Goal: Task Accomplishment & Management: Complete application form

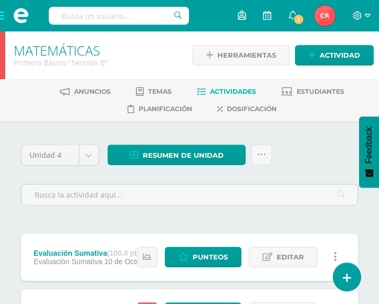
click at [359, 211] on div at bounding box center [189, 194] width 345 height 40
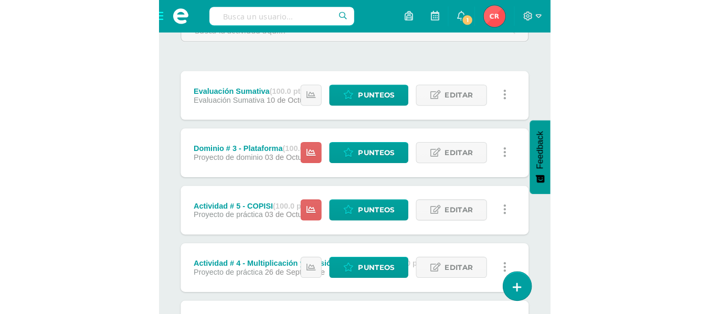
scroll to position [189, 0]
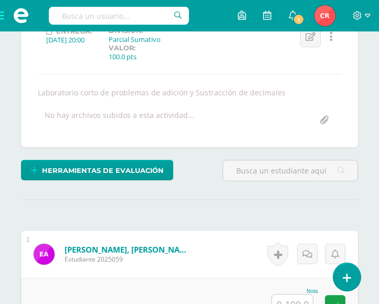
scroll to position [176, 0]
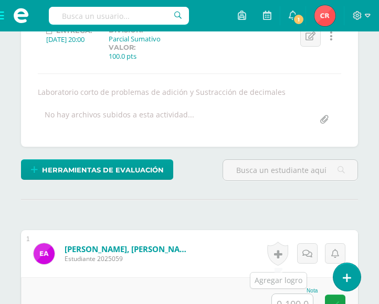
click at [229, 267] on form "[PERSON_NAME], [PERSON_NAME] Estudiante 2025059 Nota 0 [GEOGRAPHIC_DATA] N/A" at bounding box center [189, 253] width 337 height 47
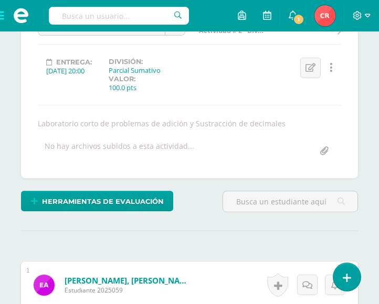
scroll to position [252, 0]
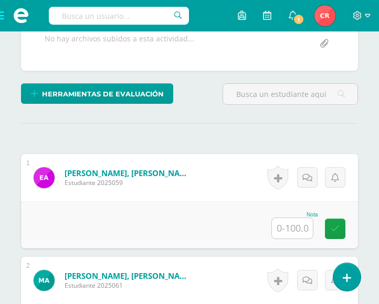
click at [294, 235] on input "text" at bounding box center [292, 228] width 41 height 20
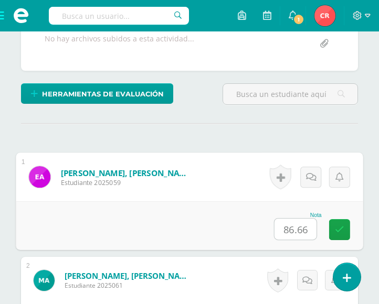
type input "86.66"
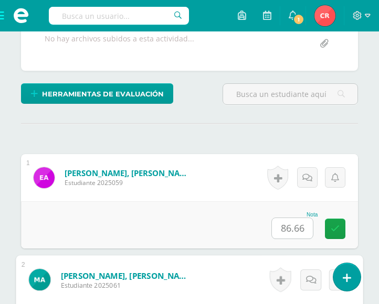
scroll to position [431, 0]
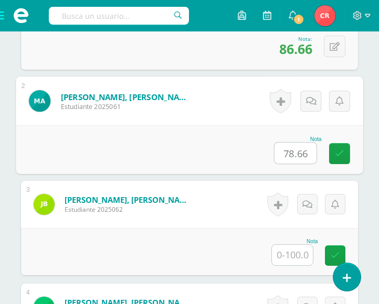
type input "78.66"
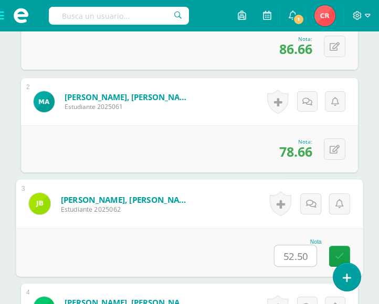
type input "52.50"
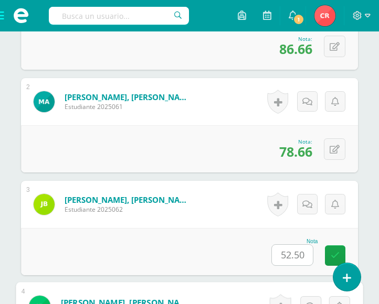
scroll to position [637, 0]
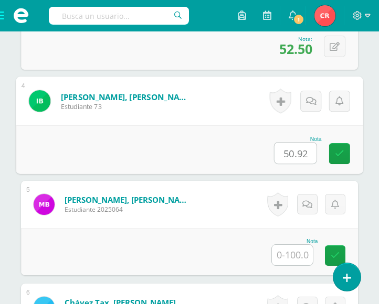
type input "50.92"
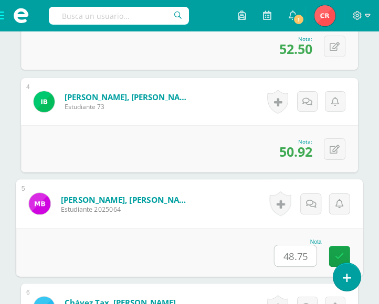
type input "48.75"
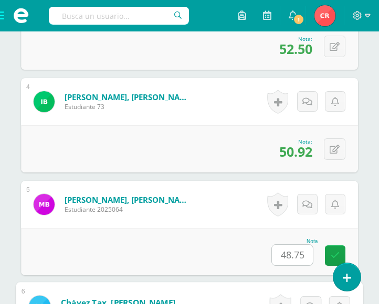
scroll to position [843, 0]
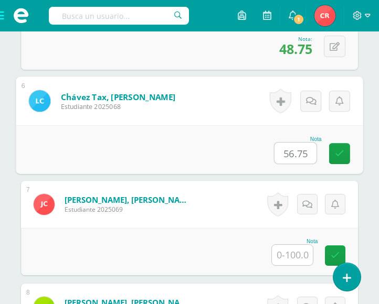
type input "56.75"
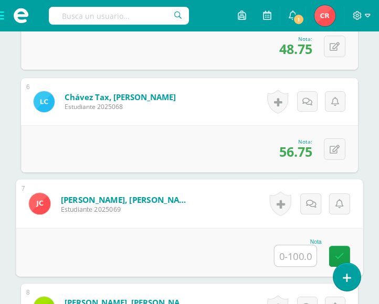
click at [301, 254] on input "text" at bounding box center [296, 256] width 42 height 21
type input "73.16"
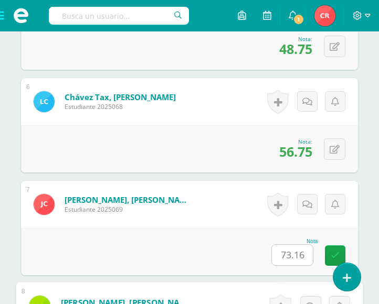
scroll to position [1048, 0]
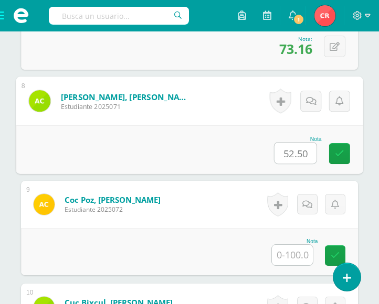
type input "52.50"
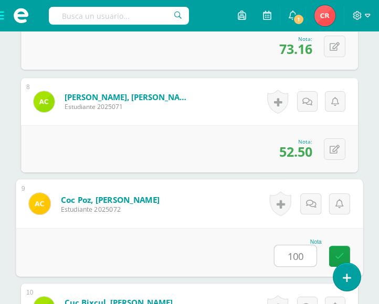
type input "100"
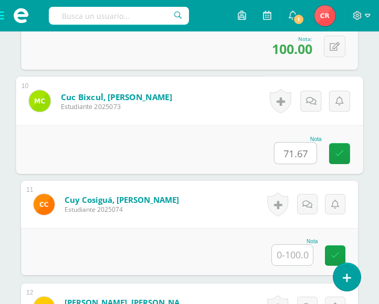
type input "71.67"
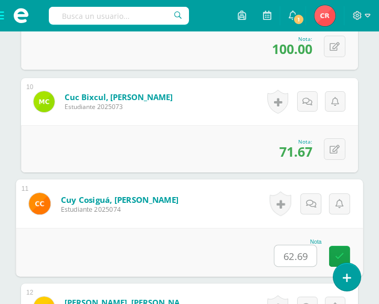
type input "62.69"
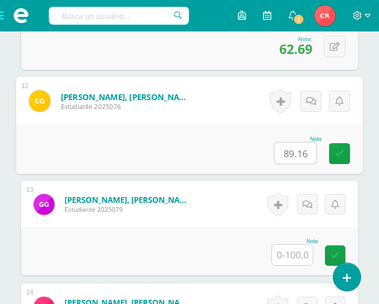
type input "89.16"
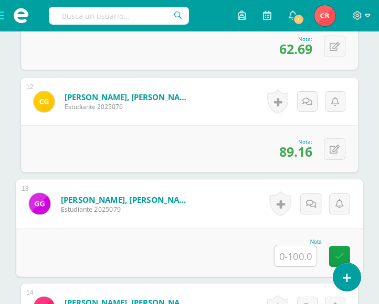
click at [300, 259] on input "text" at bounding box center [296, 256] width 42 height 21
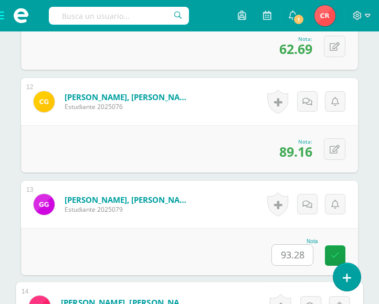
scroll to position [1666, 0]
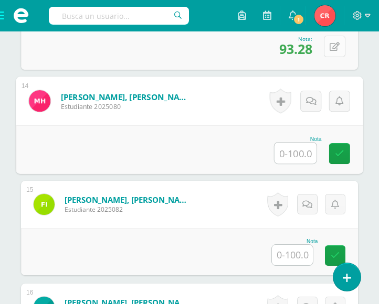
click at [335, 47] on icon at bounding box center [335, 47] width 10 height 9
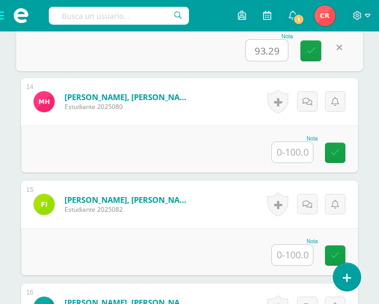
type input "93.29"
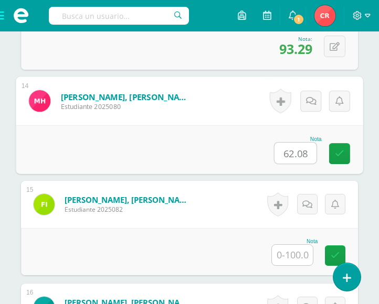
type input "62.08"
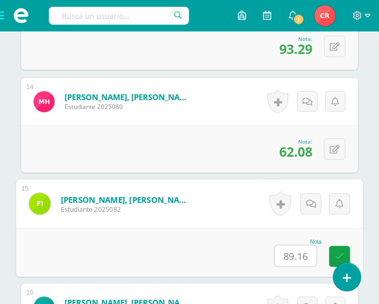
type input "89.16"
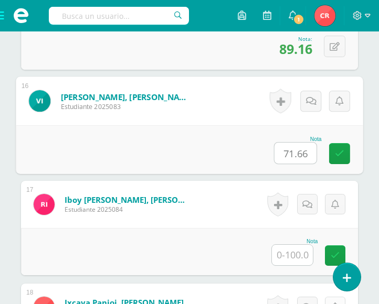
type input "71.66"
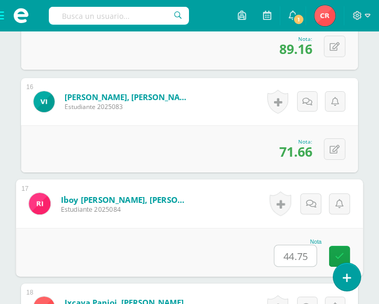
type input "44.75"
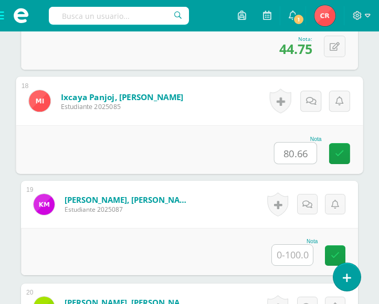
type input "80.66"
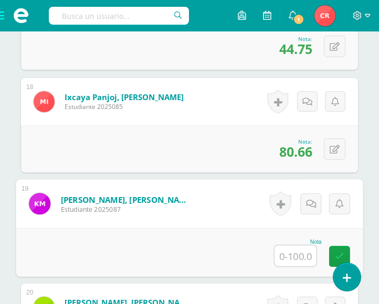
click at [281, 245] on div at bounding box center [295, 256] width 43 height 22
type input "63.04"
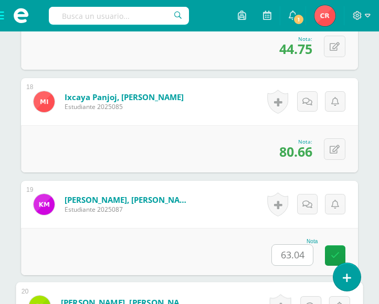
scroll to position [2283, 0]
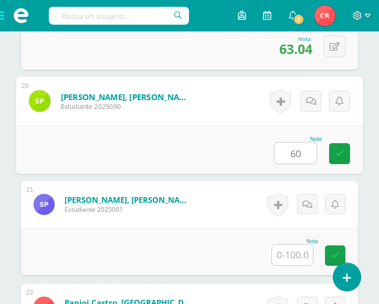
type input "60"
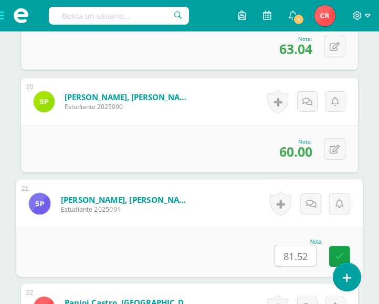
type input "81.52"
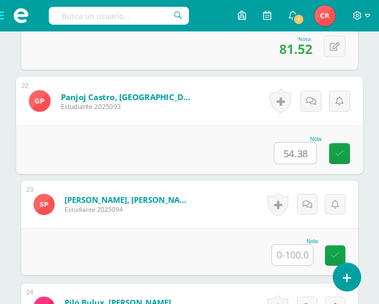
type input "54.38"
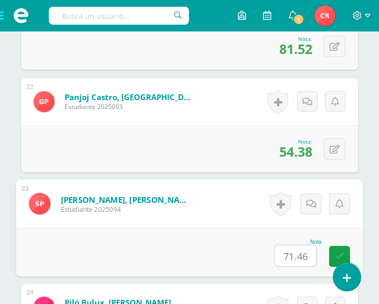
type input "71.46"
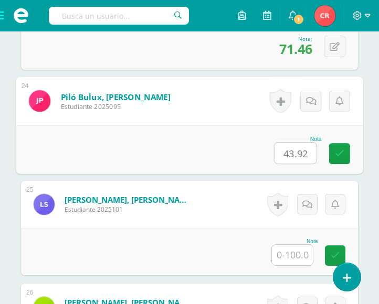
type input "43.92"
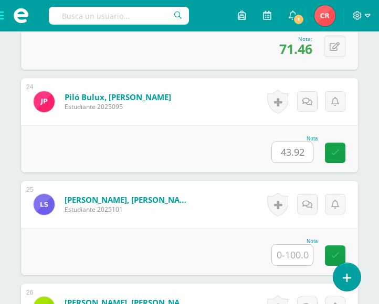
click at [294, 251] on input "text" at bounding box center [292, 255] width 41 height 20
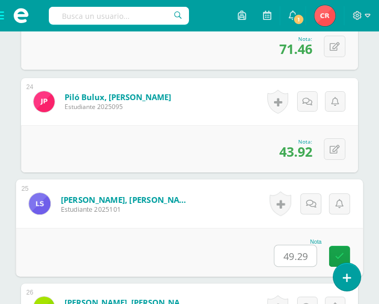
type input "49.29"
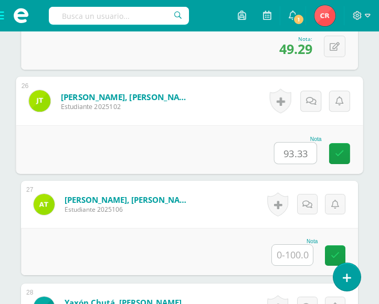
type input "93.33"
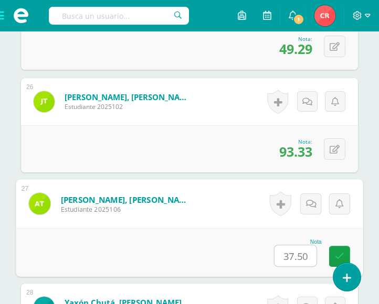
type input "37.50"
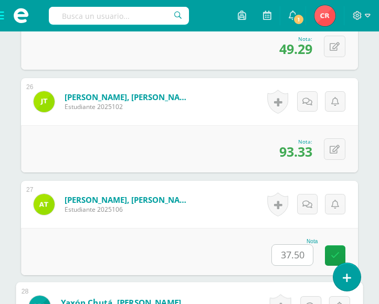
scroll to position [3106, 0]
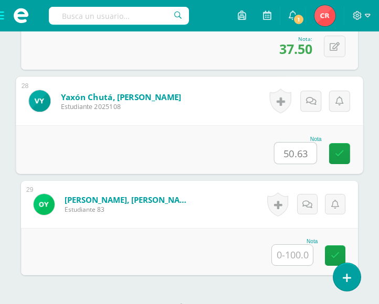
type input "50.63"
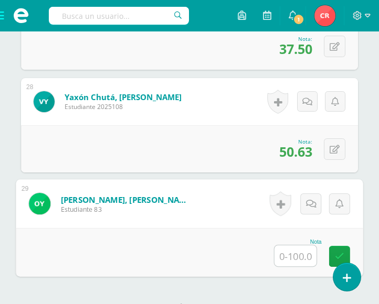
type input "4"
type input "59.96"
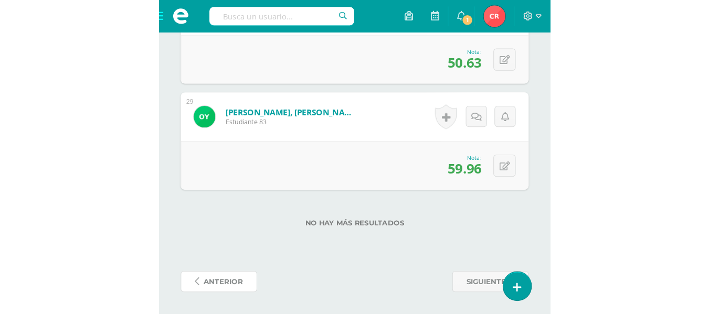
scroll to position [1786, 0]
